Goal: Communication & Community: Connect with others

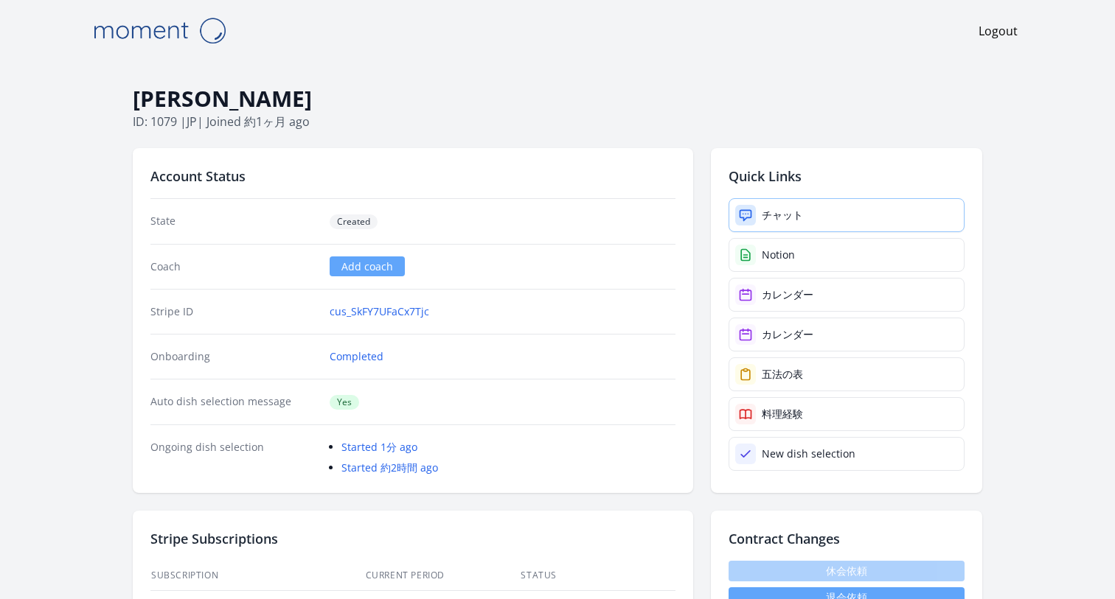
click at [787, 211] on div "チャット" at bounding box center [782, 215] width 41 height 15
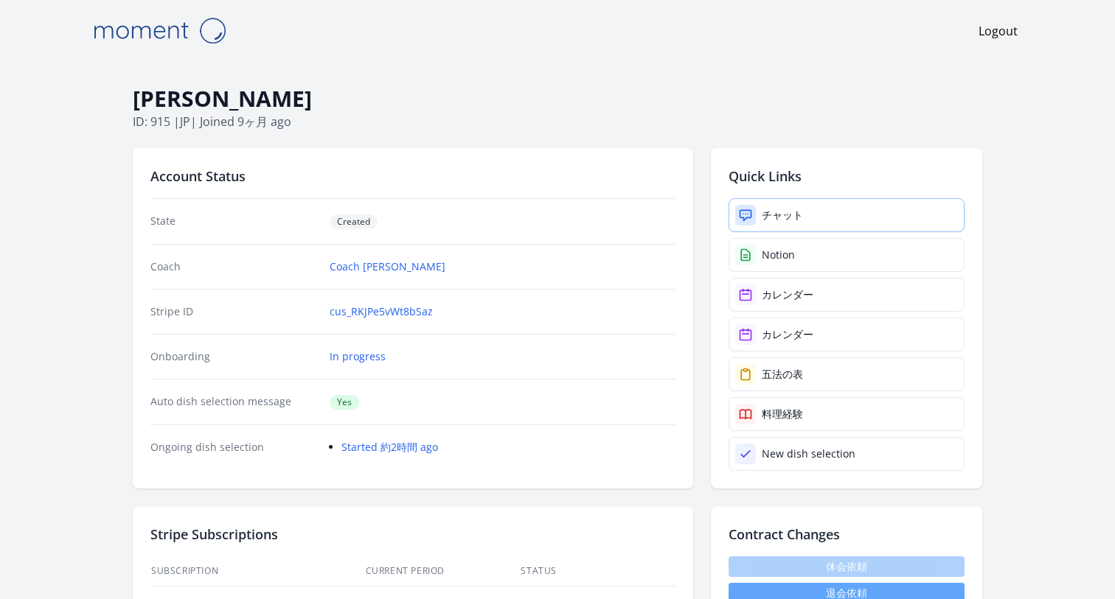
click at [792, 222] on link "チャット" at bounding box center [846, 215] width 236 height 34
